Goal: Information Seeking & Learning: Learn about a topic

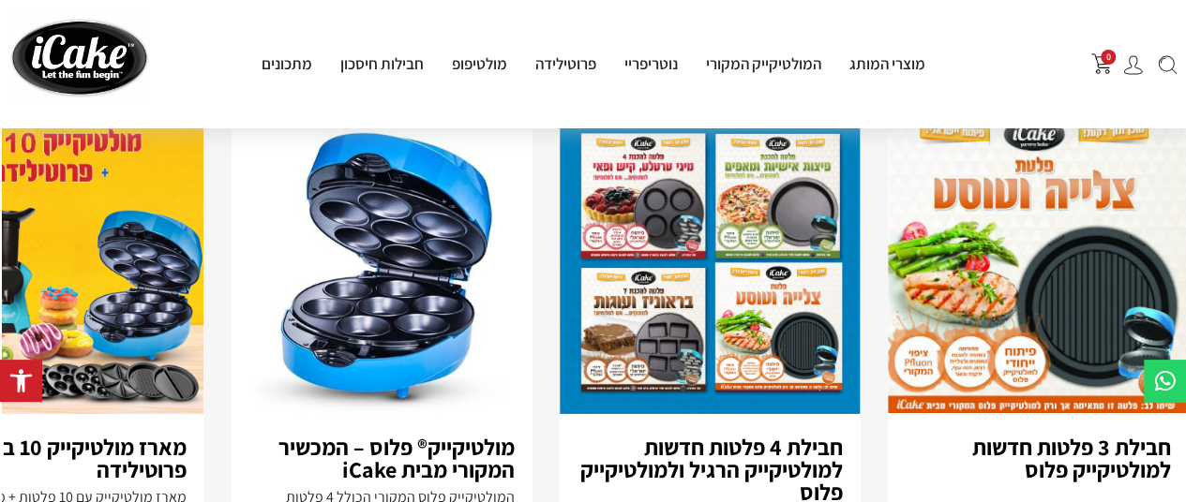
scroll to position [3050, -2]
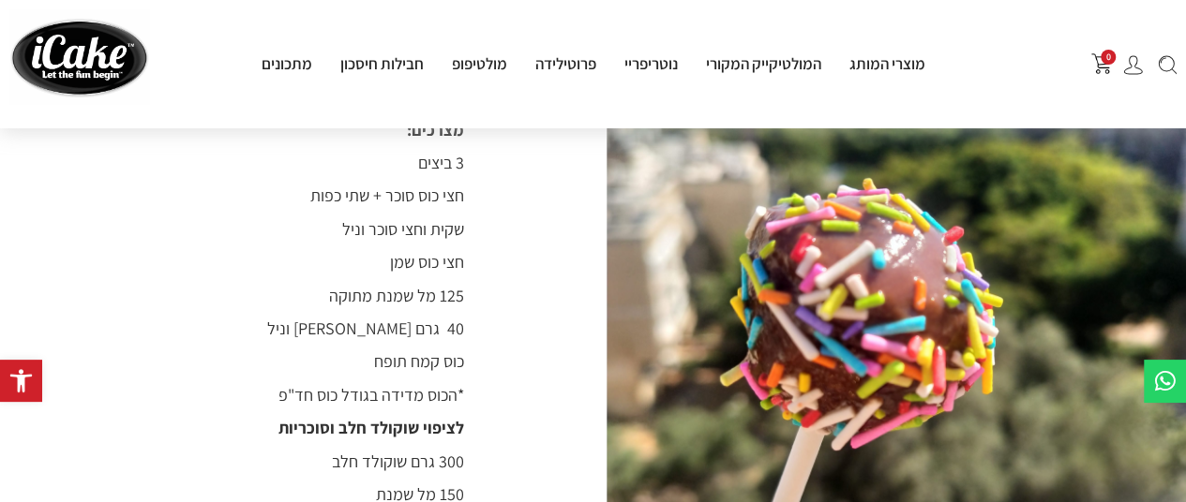
scroll to position [1093, -2]
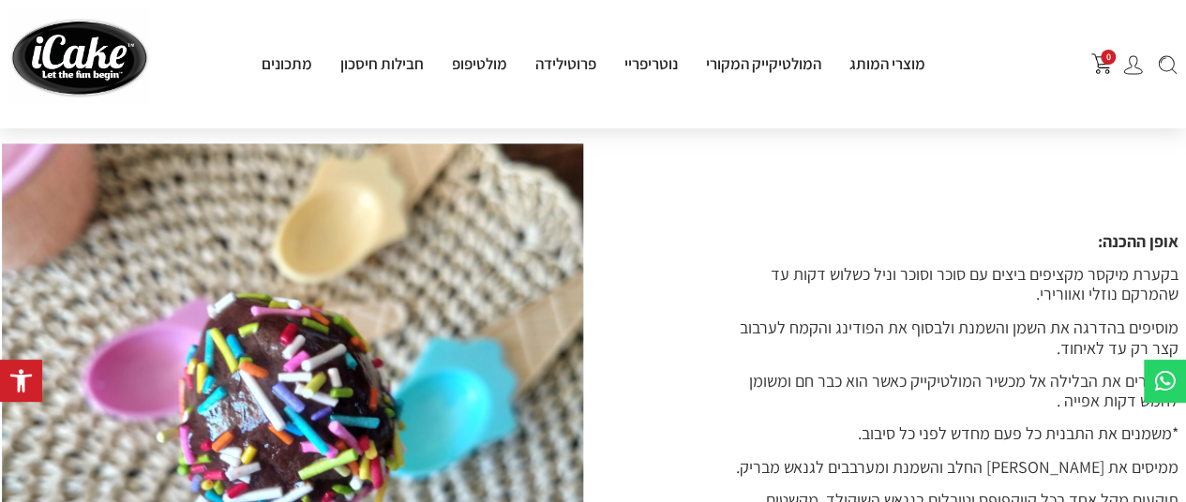
scroll to position [1606, -2]
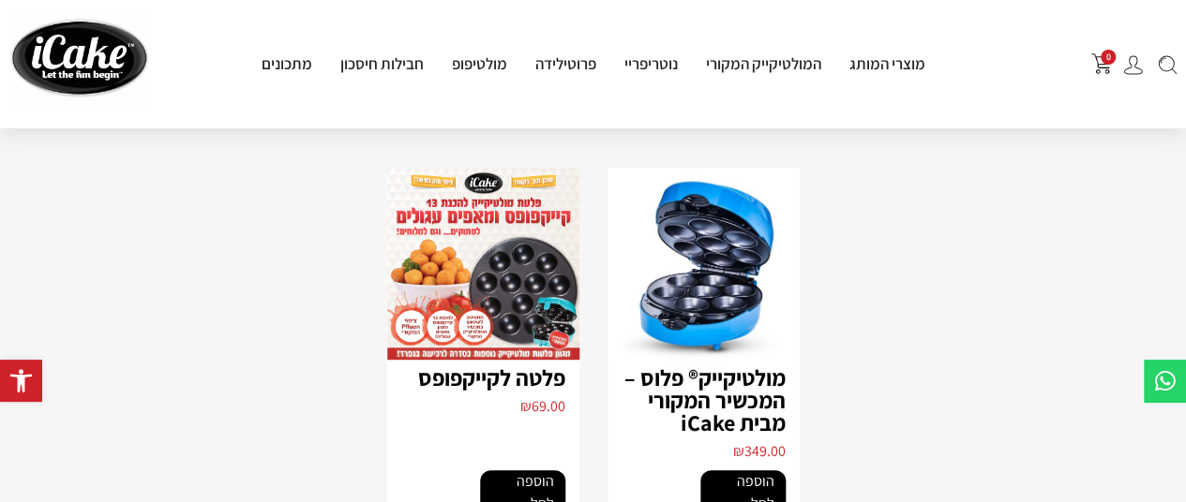
scroll to position [422, 0]
